Goal: Check status: Check status

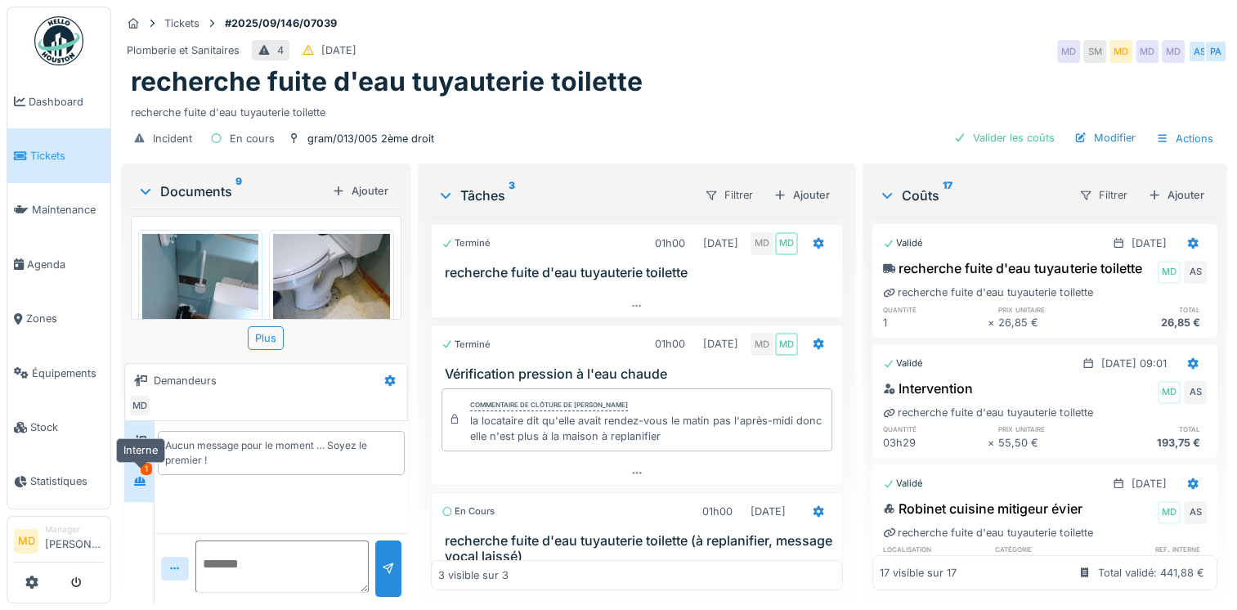
click at [138, 477] on icon at bounding box center [139, 481] width 13 height 11
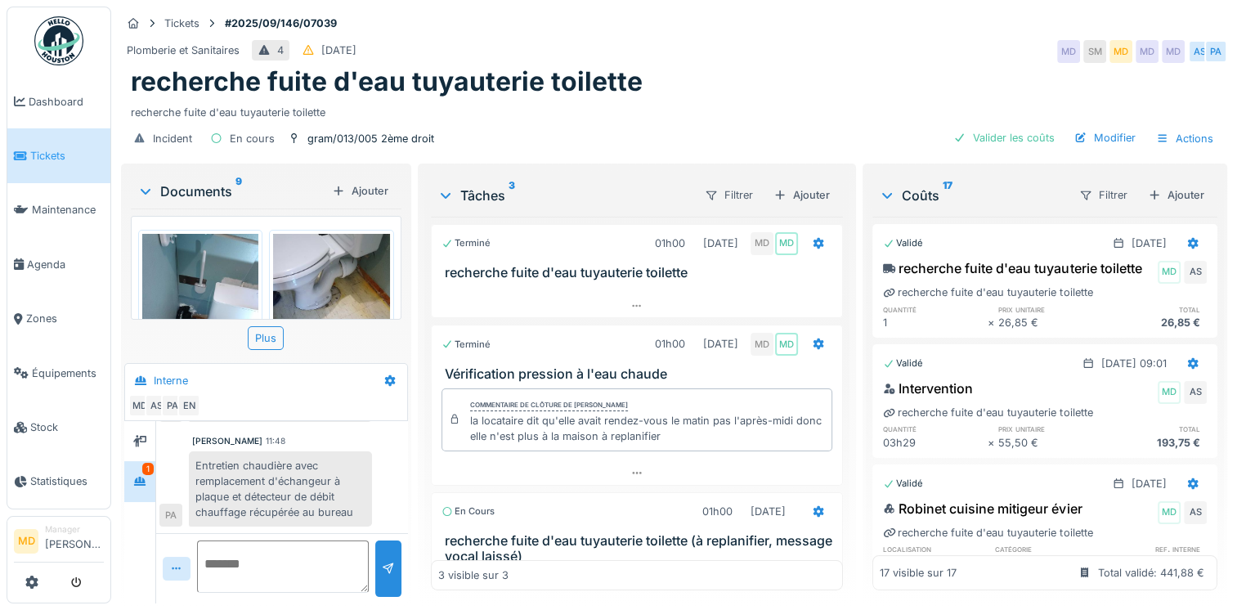
scroll to position [12, 0]
click at [132, 431] on div at bounding box center [140, 441] width 25 height 20
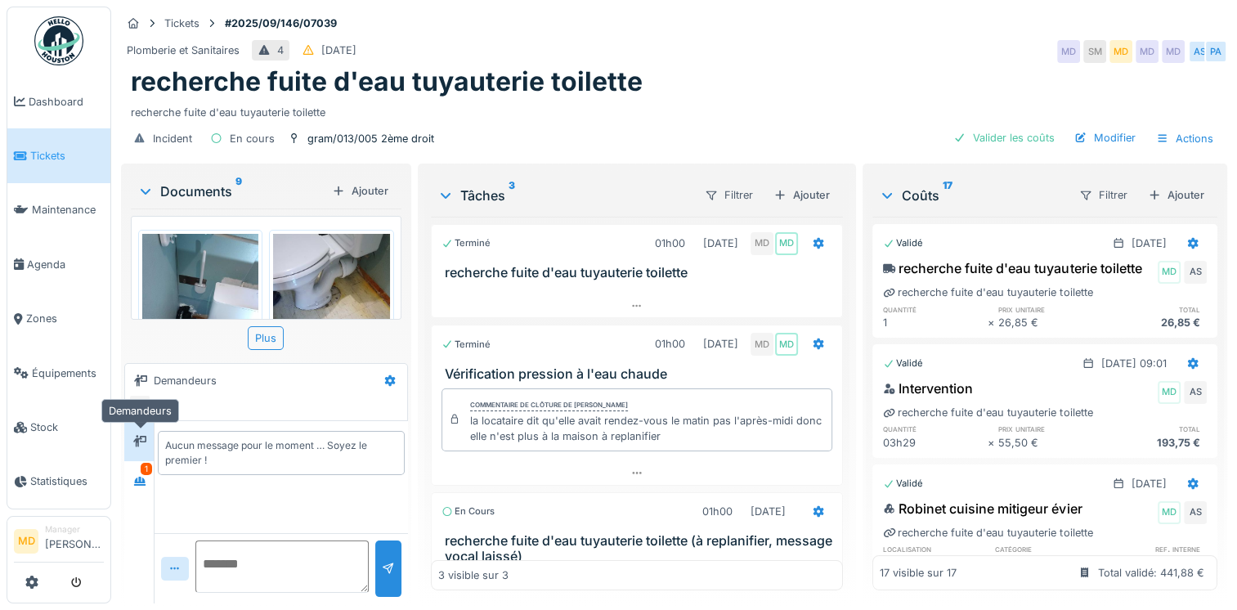
scroll to position [0, 0]
click at [141, 477] on icon at bounding box center [139, 481] width 11 height 9
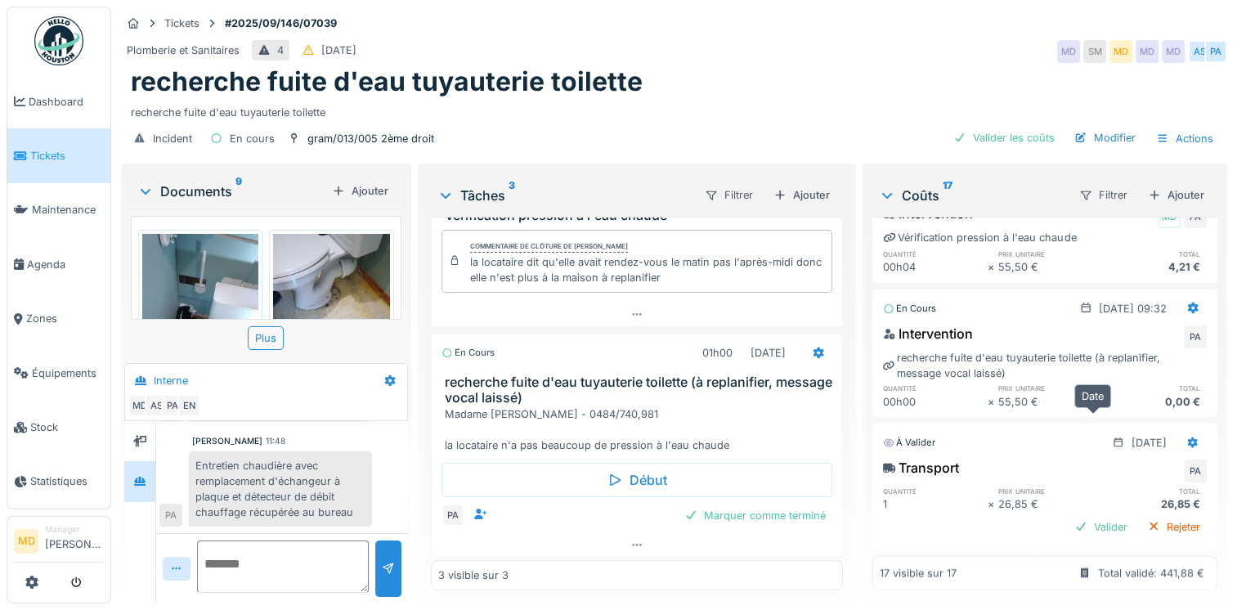
scroll to position [2022, 0]
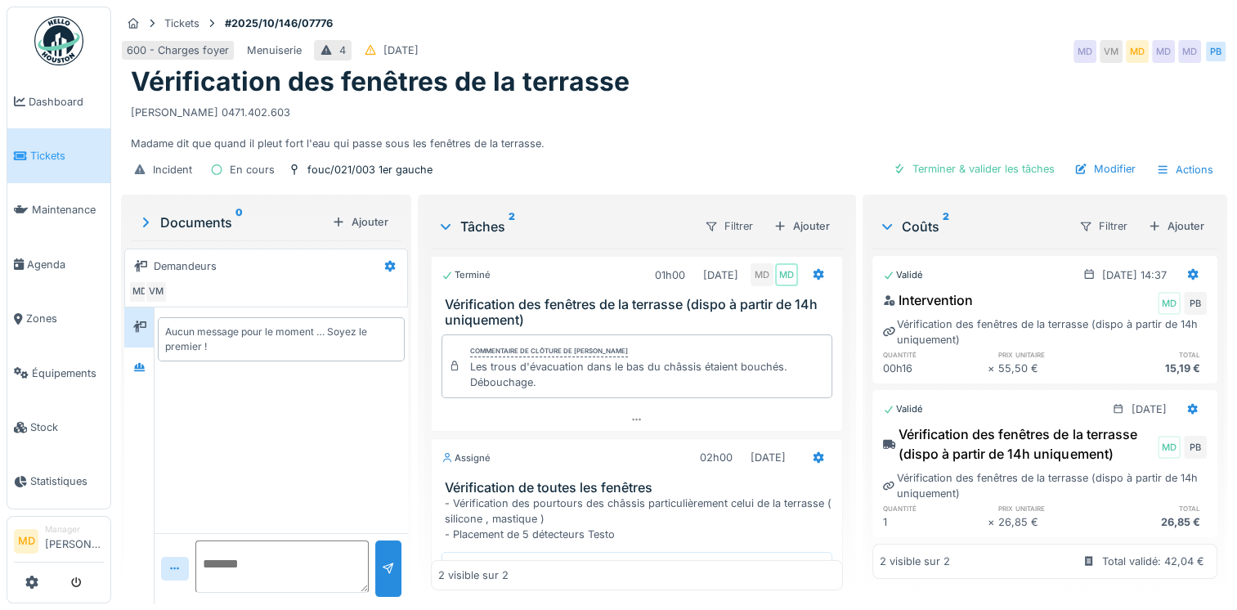
scroll to position [90, 0]
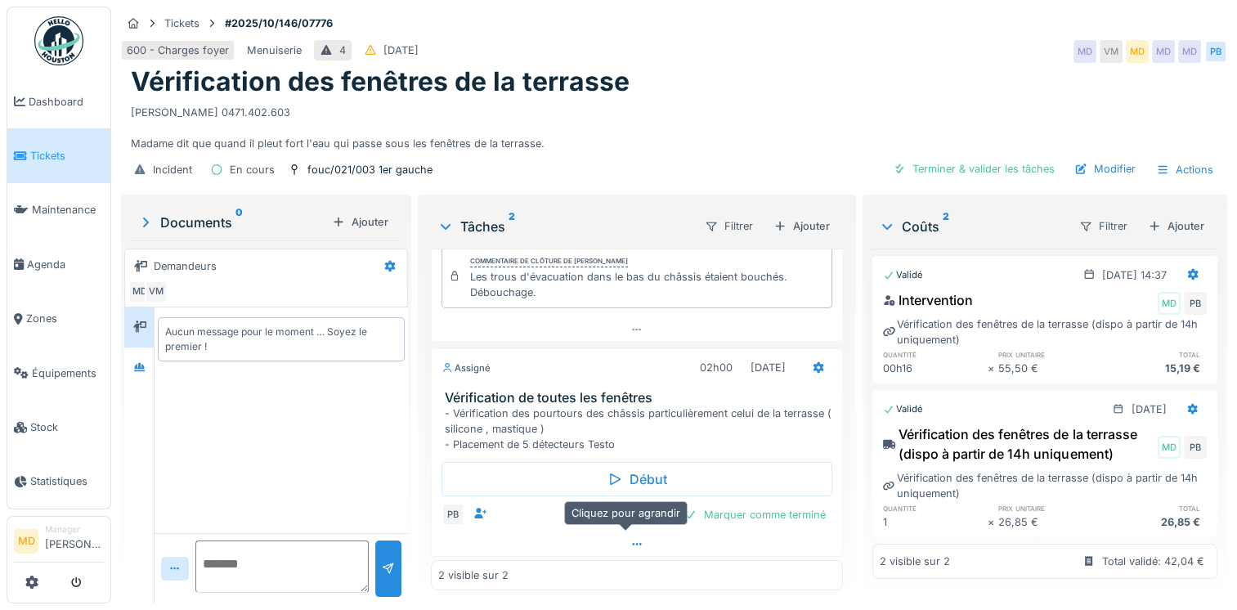
click at [630, 539] on icon at bounding box center [636, 544] width 13 height 11
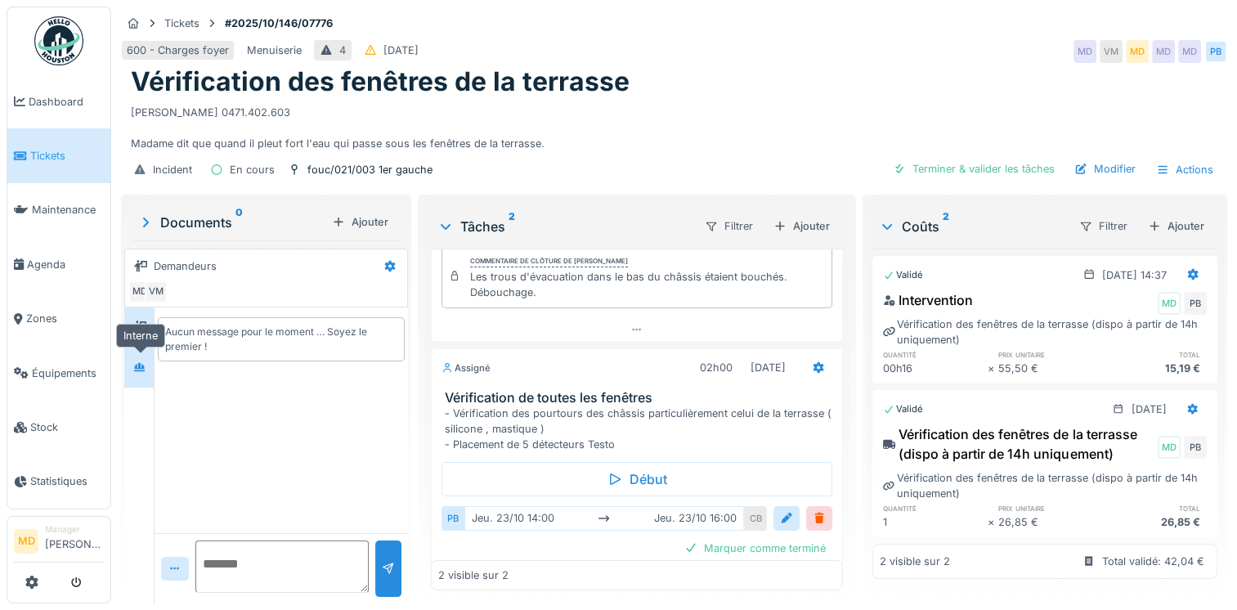
click at [144, 364] on div at bounding box center [140, 367] width 25 height 27
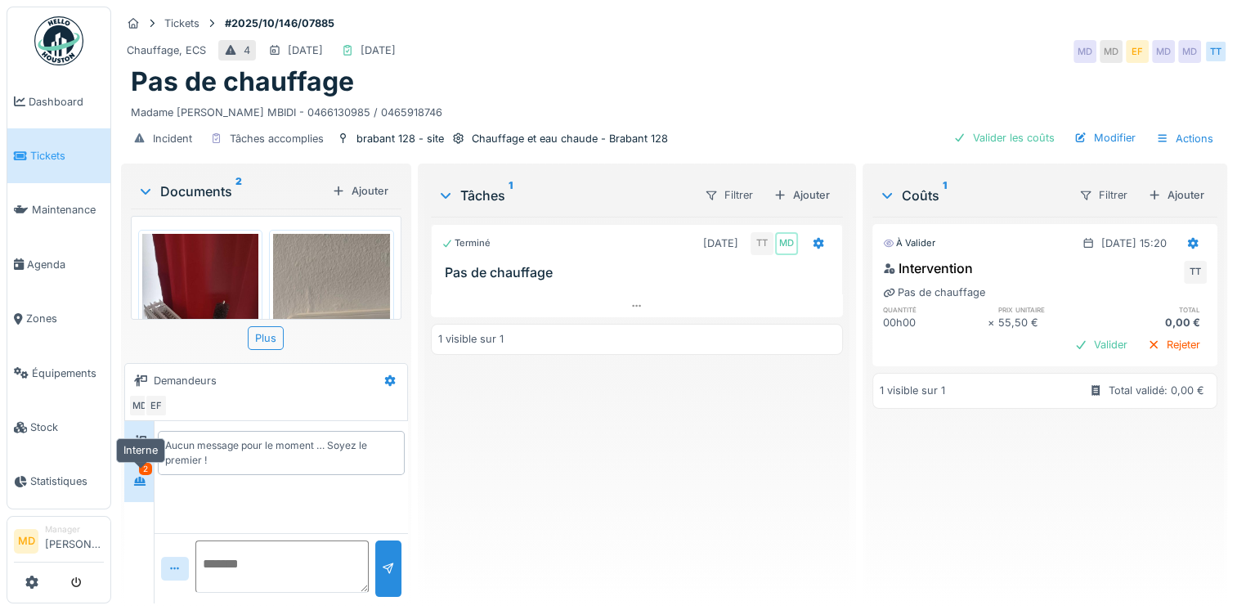
click at [131, 479] on div at bounding box center [140, 481] width 25 height 20
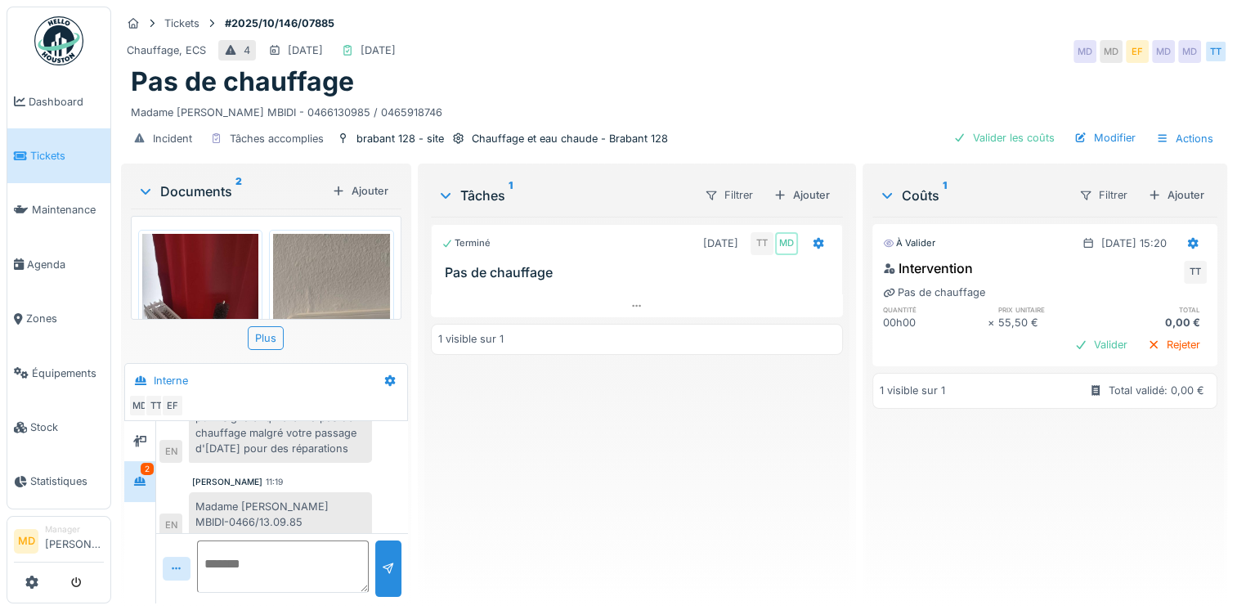
scroll to position [716, 0]
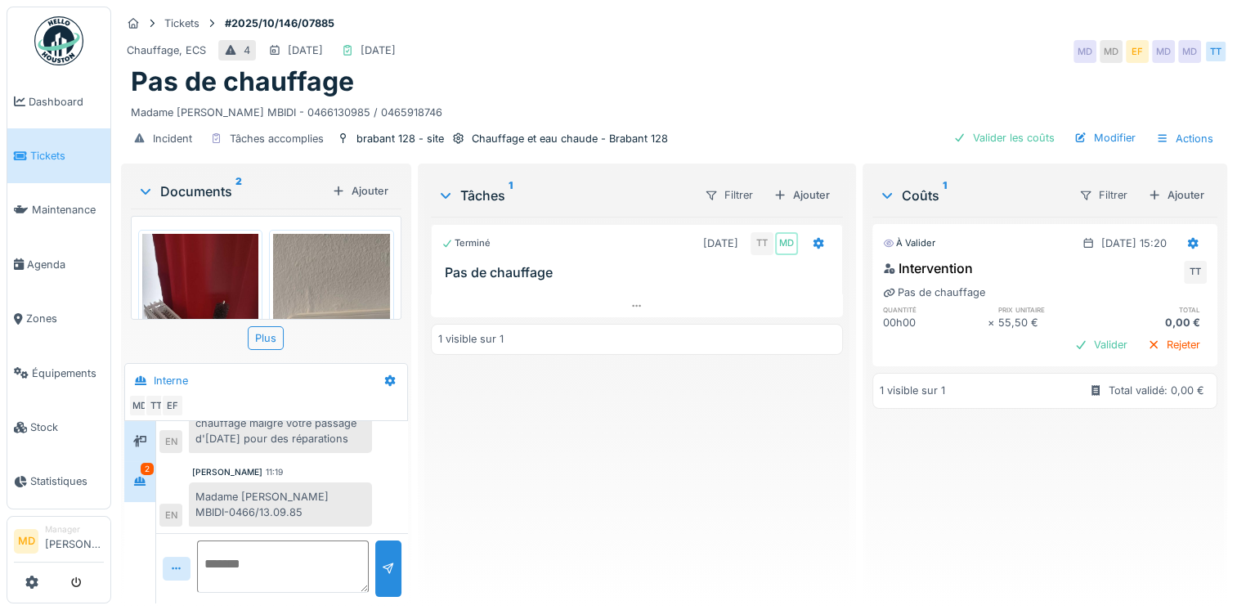
click at [136, 442] on icon at bounding box center [139, 440] width 13 height 11
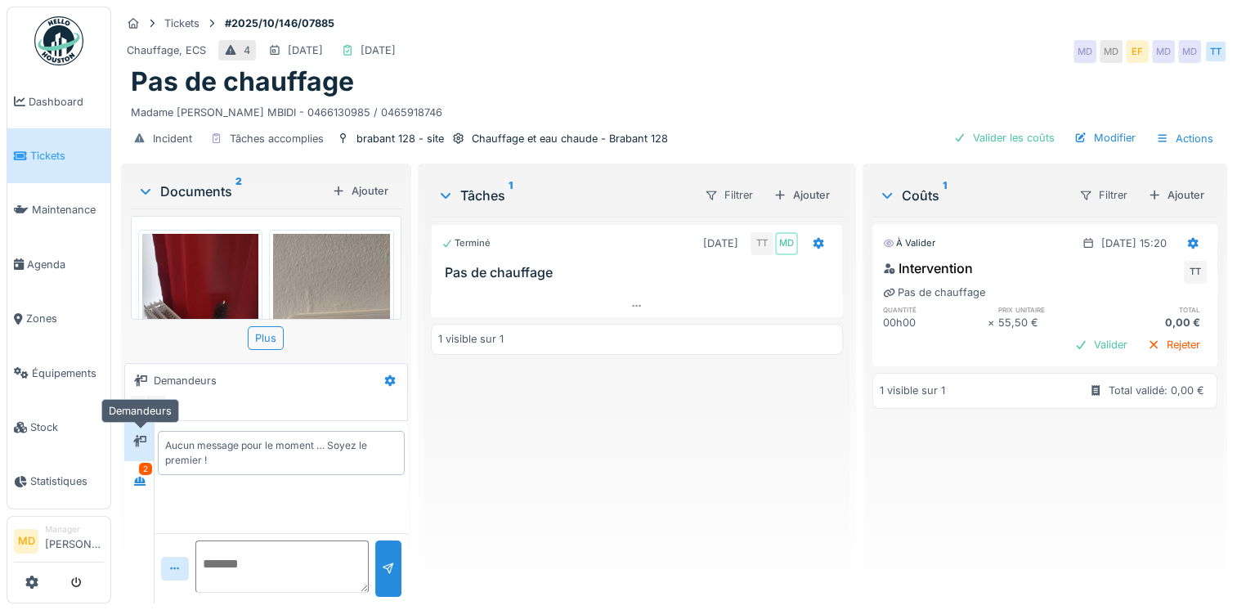
scroll to position [0, 0]
click at [145, 479] on icon at bounding box center [139, 481] width 13 height 11
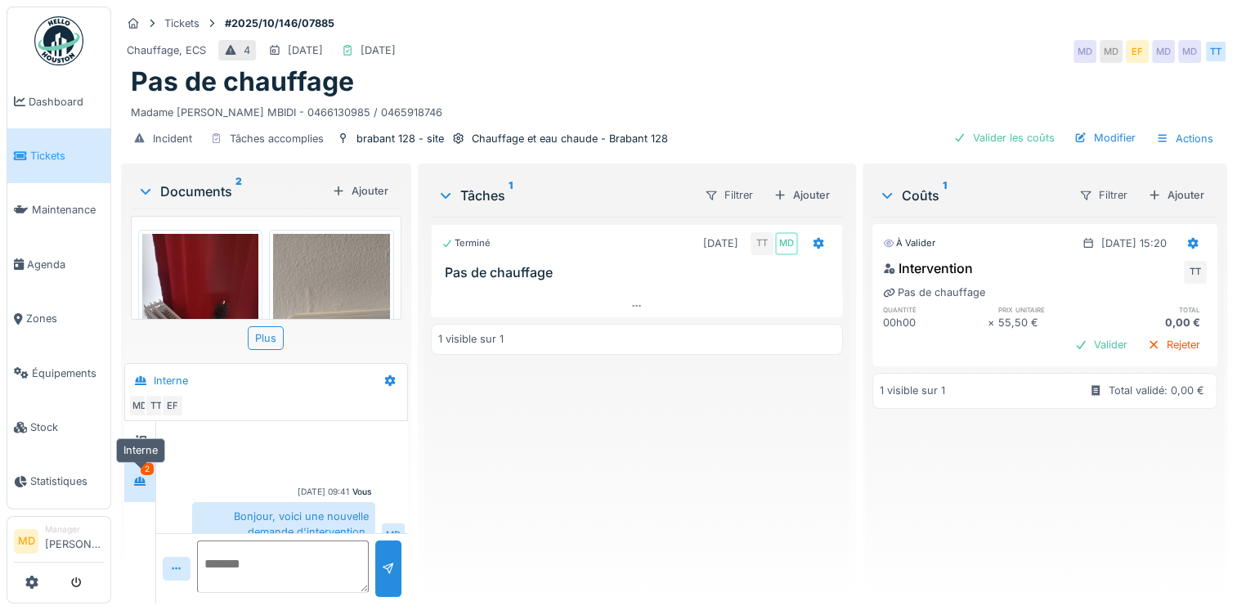
scroll to position [716, 0]
